Goal: Check status: Check status

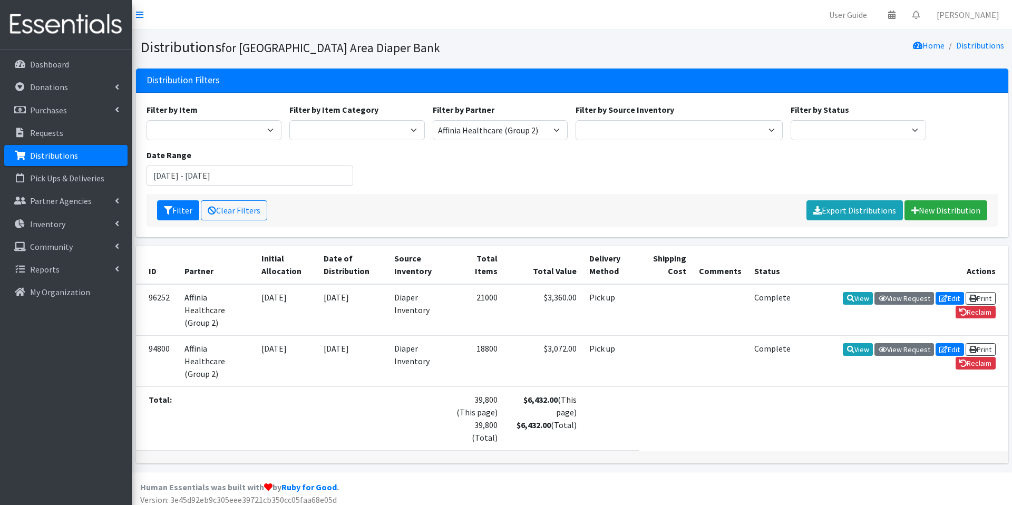
select select "119"
click at [433, 120] on select "Affinia Healthcare (Group 2) [PERSON_NAME] (Group 1) Assistance League of St. L…" at bounding box center [500, 130] width 135 height 20
click at [178, 211] on button "Filter" at bounding box center [178, 210] width 42 height 20
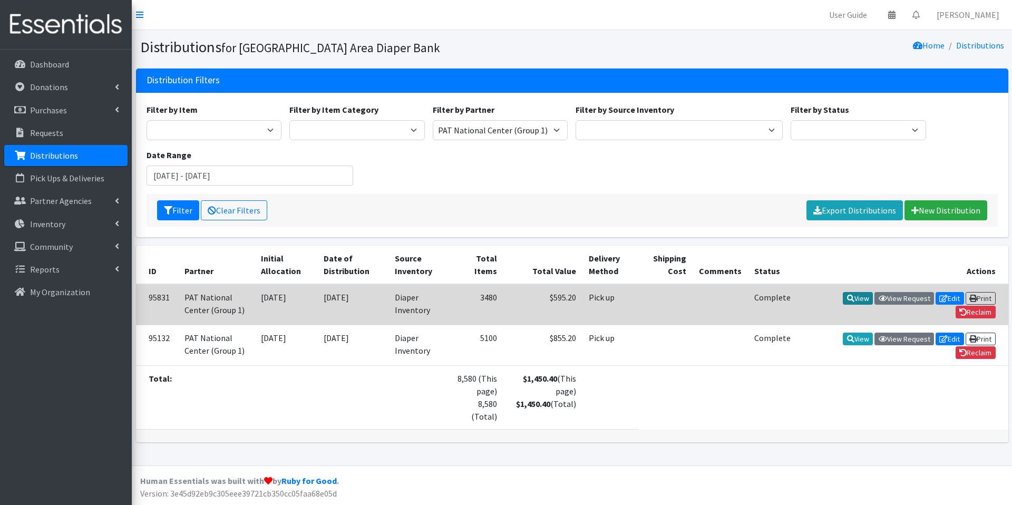
click at [845, 293] on link "View" at bounding box center [858, 298] width 30 height 13
